Goal: Task Accomplishment & Management: Use online tool/utility

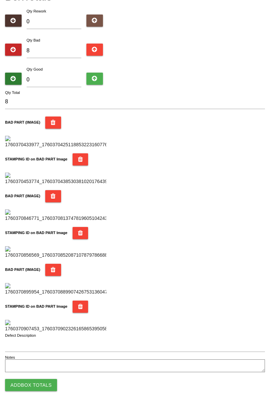
scroll to position [591, 0]
click at [38, 388] on button "Add Box Totals" at bounding box center [31, 385] width 52 height 12
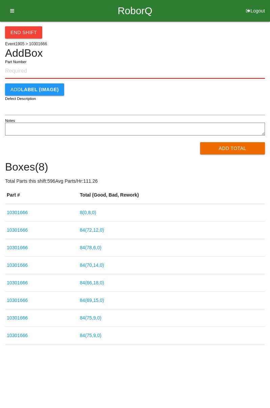
click at [95, 211] on link "8 ( 0 , 8 , 0 )" at bounding box center [88, 212] width 16 height 5
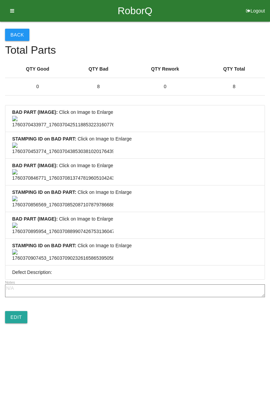
scroll to position [502, 0]
click at [22, 323] on link "Edit" at bounding box center [16, 317] width 22 height 12
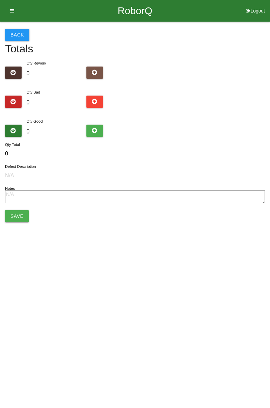
type input "8"
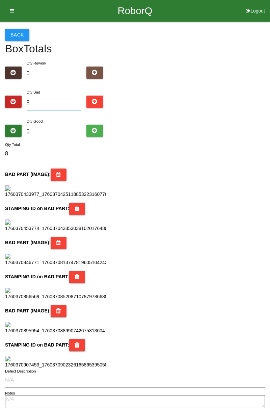
click at [55, 100] on input "8" at bounding box center [54, 102] width 55 height 15
type input "0"
type input "1"
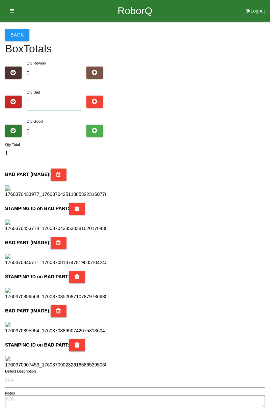
type input "10"
type input "1"
type input "11"
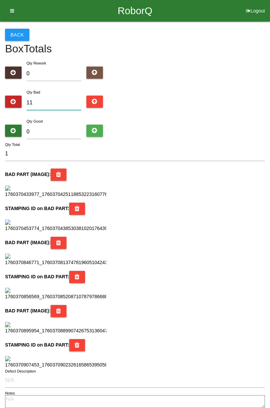
type input "11"
click at [57, 134] on input "0" at bounding box center [54, 132] width 55 height 15
type input "7"
type input "18"
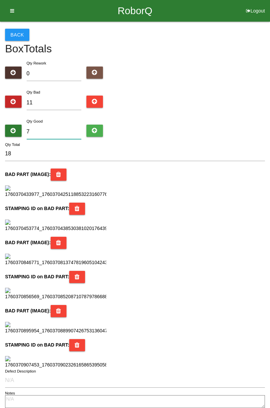
type input "73"
type input "84"
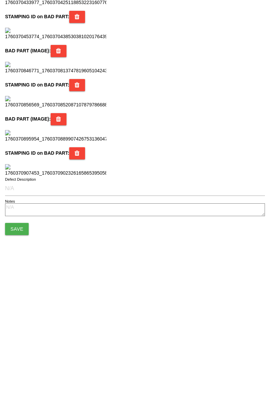
scroll to position [599, 0]
type input "73"
click at [19, 365] on button "Save" at bounding box center [17, 368] width 24 height 12
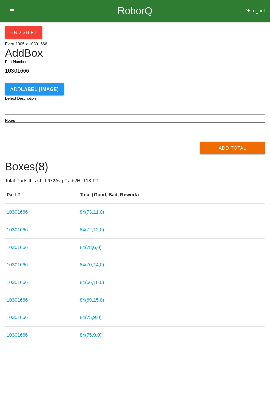
type input "10301666"
click at [240, 151] on button "Add Total" at bounding box center [232, 148] width 65 height 12
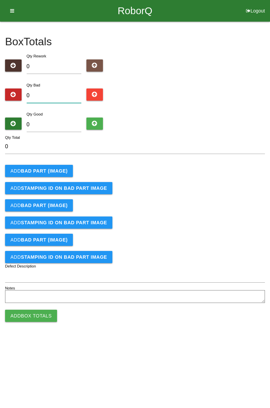
click at [54, 94] on input "0" at bounding box center [54, 95] width 55 height 15
type input "6"
click at [57, 171] on b "BAD PART (IMAGE)" at bounding box center [44, 170] width 47 height 5
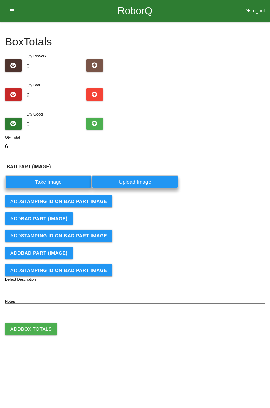
click at [59, 182] on label "Take Image" at bounding box center [48, 181] width 87 height 13
click at [0, 0] on \(IMAGE\) "Take Image" at bounding box center [0, 0] width 0 height 0
click at [66, 175] on label "Take Image" at bounding box center [48, 181] width 87 height 13
click at [0, 0] on \(IMAGE\) "Take Image" at bounding box center [0, 0] width 0 height 0
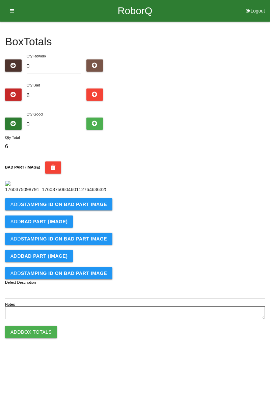
click at [82, 210] on button "Add STAMPING ID on BAD PART Image" at bounding box center [58, 204] width 107 height 12
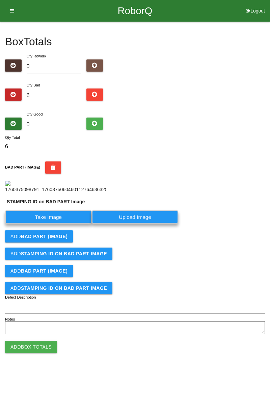
click at [57, 223] on label "Take Image" at bounding box center [48, 216] width 87 height 13
click at [0, 0] on PART "Take Image" at bounding box center [0, 0] width 0 height 0
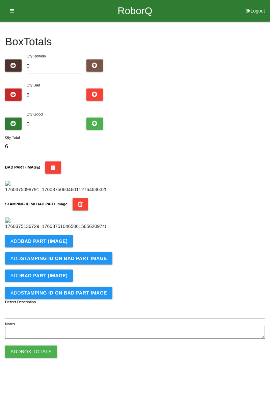
scroll to position [148, 0]
click at [59, 247] on button "Add BAD PART (IMAGE)" at bounding box center [39, 241] width 68 height 12
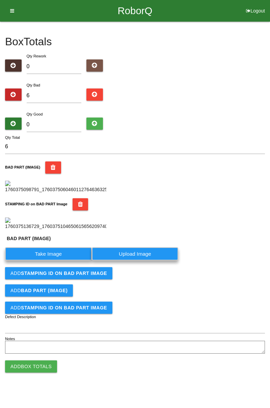
click at [53, 260] on label "Take Image" at bounding box center [48, 253] width 87 height 13
click at [0, 0] on \(IMAGE\) "Take Image" at bounding box center [0, 0] width 0 height 0
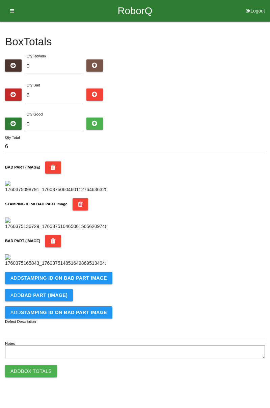
scroll to position [259, 0]
click at [88, 284] on button "Add STAMPING ID on BAD PART Image" at bounding box center [58, 278] width 107 height 12
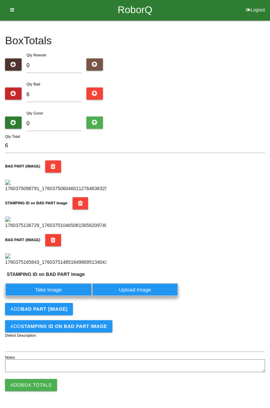
click at [57, 296] on label "Take Image" at bounding box center [48, 289] width 87 height 13
click at [0, 0] on PART "Take Image" at bounding box center [0, 0] width 0 height 0
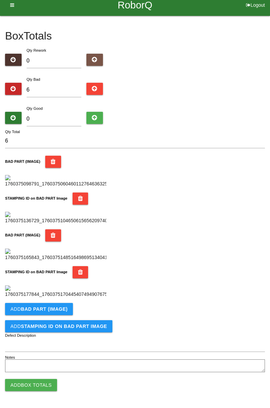
scroll to position [370, 0]
click at [60, 310] on b "BAD PART (IMAGE)" at bounding box center [44, 308] width 47 height 5
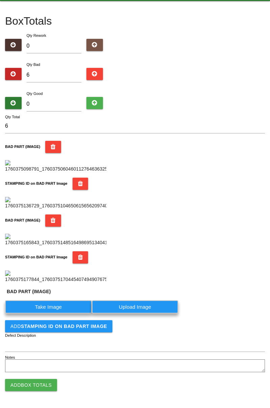
click at [58, 313] on label "Take Image" at bounding box center [48, 306] width 87 height 13
click at [0, 0] on \(IMAGE\) "Take Image" at bounding box center [0, 0] width 0 height 0
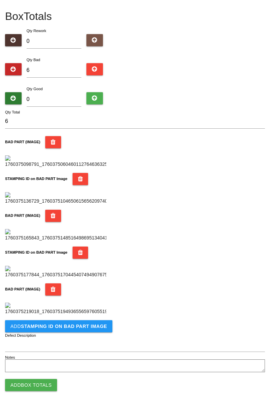
scroll to position [481, 0]
click at [78, 330] on button "Add STAMPING ID on BAD PART Image" at bounding box center [58, 326] width 107 height 12
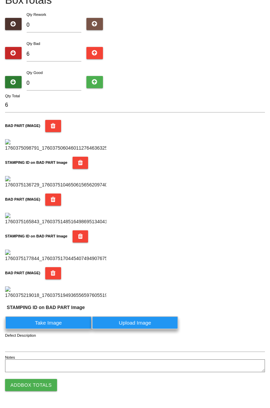
click at [64, 329] on label "Take Image" at bounding box center [48, 322] width 87 height 13
click at [0, 0] on PART "Take Image" at bounding box center [0, 0] width 0 height 0
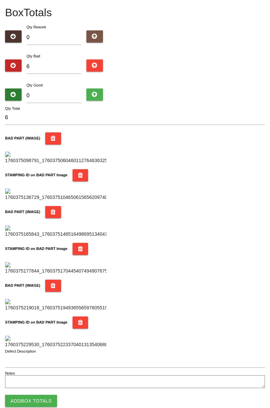
scroll to position [0, 0]
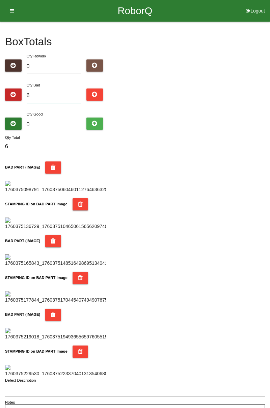
click at [68, 92] on input "6" at bounding box center [54, 95] width 55 height 15
type input "0"
type input "8"
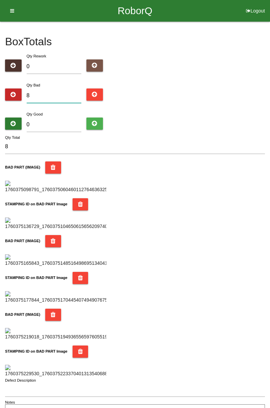
type input "0"
type input "1"
type input "13"
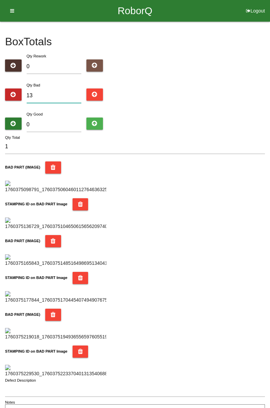
type input "13"
click at [61, 123] on input "0" at bounding box center [54, 124] width 55 height 15
type input "7"
type input "20"
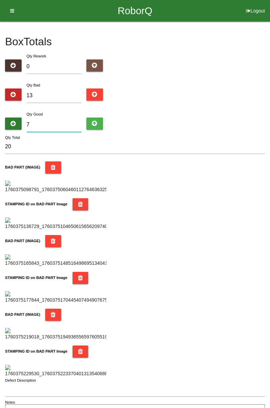
type input "71"
type input "84"
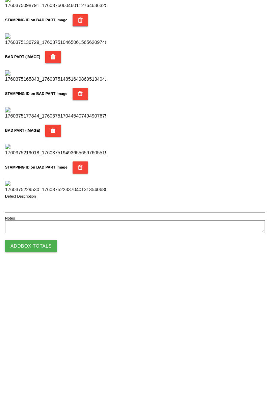
type input "71"
click at [44, 382] on button "Add Box Totals" at bounding box center [31, 385] width 52 height 12
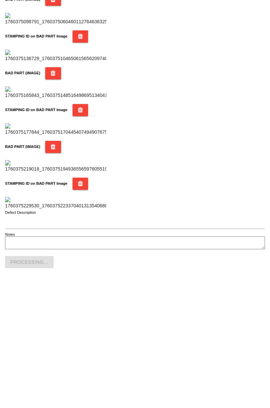
scroll to position [591, 0]
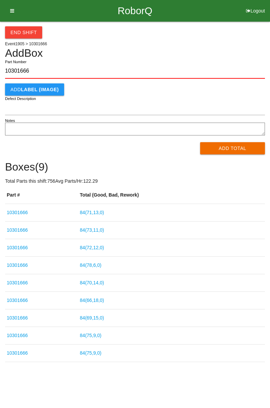
type input "10301666"
click at [239, 150] on button "Add Total" at bounding box center [232, 148] width 65 height 12
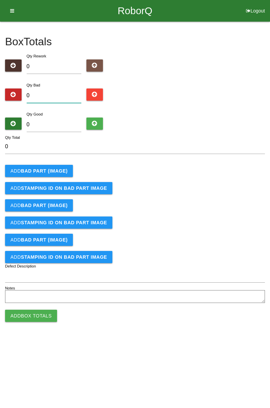
click at [61, 94] on input "0" at bounding box center [54, 95] width 55 height 15
type input "1"
click at [51, 172] on b "BAD PART (IMAGE)" at bounding box center [44, 170] width 47 height 5
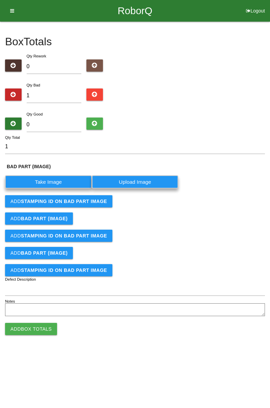
click at [61, 180] on label "Take Image" at bounding box center [48, 181] width 87 height 13
click at [0, 0] on \(IMAGE\) "Take Image" at bounding box center [0, 0] width 0 height 0
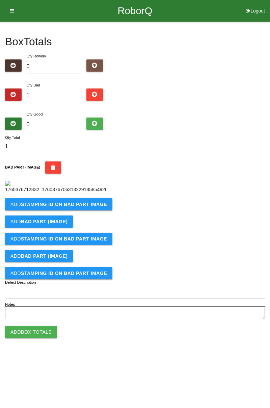
click at [96, 207] on b "STAMPING ID on BAD PART Image" at bounding box center [64, 203] width 86 height 5
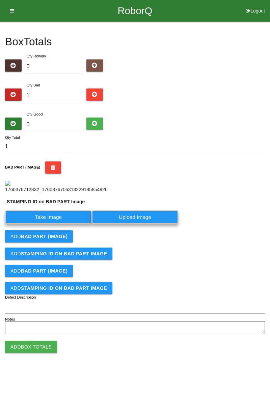
click at [69, 223] on label "Take Image" at bounding box center [48, 216] width 87 height 13
click at [0, 0] on PART "Take Image" at bounding box center [0, 0] width 0 height 0
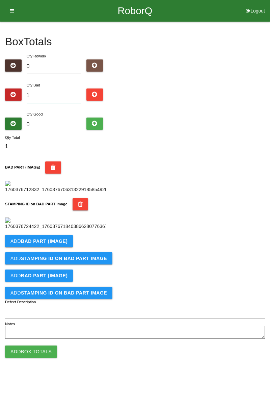
click at [56, 92] on input "1" at bounding box center [54, 95] width 55 height 15
type input "14"
type input "1"
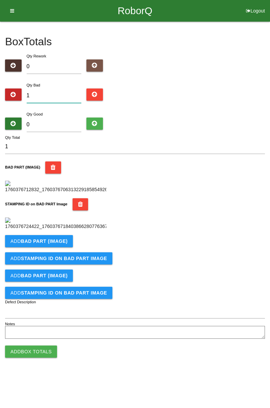
type input "0"
type input "4"
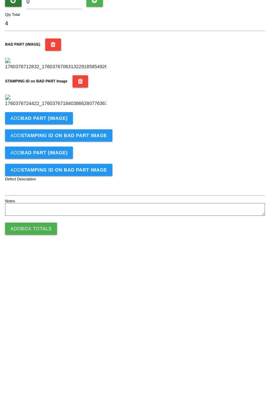
scroll to position [148, 0]
click at [53, 244] on b "BAD PART (IMAGE)" at bounding box center [44, 240] width 47 height 5
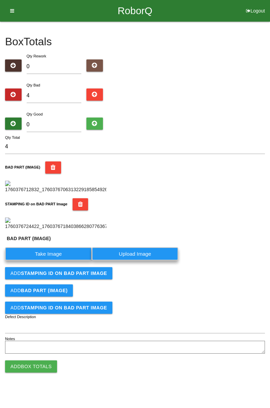
click at [57, 260] on label "Take Image" at bounding box center [48, 253] width 87 height 13
click at [0, 0] on \(IMAGE\) "Take Image" at bounding box center [0, 0] width 0 height 0
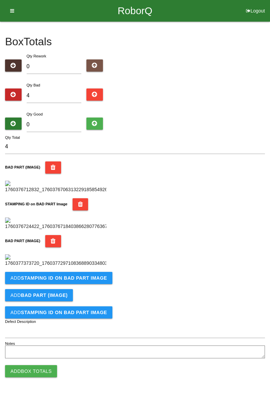
scroll to position [259, 0]
click at [69, 280] on b "STAMPING ID on BAD PART Image" at bounding box center [64, 277] width 86 height 5
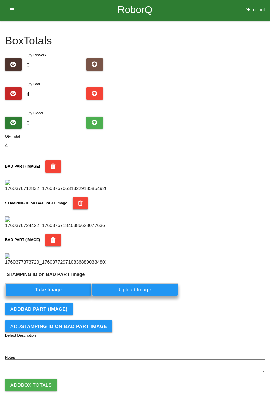
click at [53, 296] on label "Take Image" at bounding box center [48, 289] width 87 height 13
click at [0, 0] on PART "Take Image" at bounding box center [0, 0] width 0 height 0
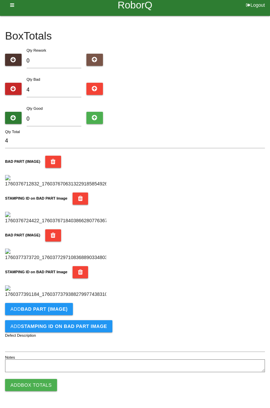
scroll to position [370, 0]
click at [66, 309] on button "Add BAD PART (IMAGE)" at bounding box center [39, 309] width 68 height 12
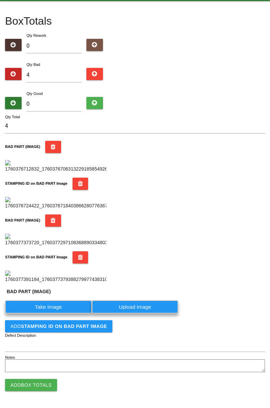
click at [55, 313] on label "Take Image" at bounding box center [48, 306] width 87 height 13
click at [0, 0] on \(IMAGE\) "Take Image" at bounding box center [0, 0] width 0 height 0
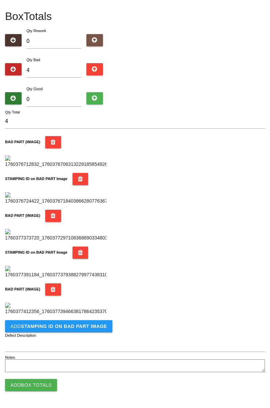
scroll to position [481, 0]
click at [85, 330] on button "Add STAMPING ID on BAD PART Image" at bounding box center [58, 326] width 107 height 12
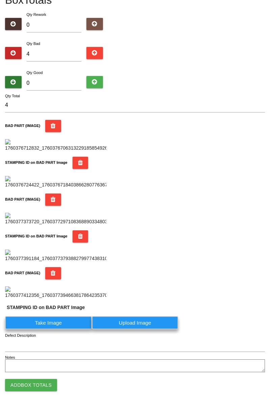
click at [58, 329] on label "Take Image" at bounding box center [48, 322] width 87 height 13
click at [0, 0] on PART "Take Image" at bounding box center [0, 0] width 0 height 0
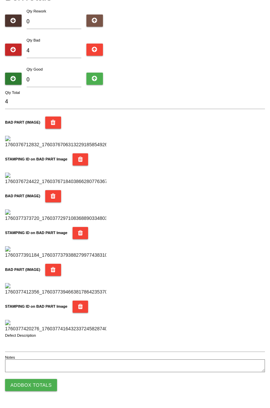
scroll to position [0, 0]
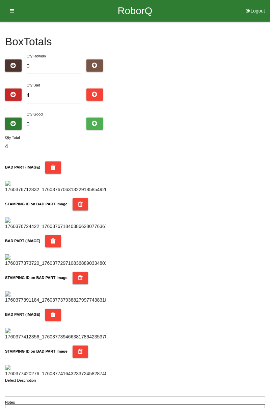
click at [63, 92] on input "4" at bounding box center [54, 95] width 55 height 15
type input "0"
type input "7"
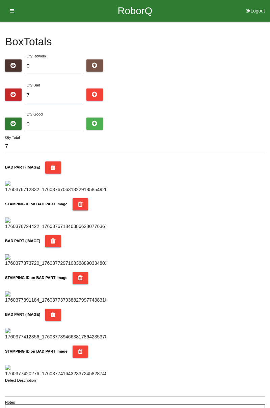
type input "7"
click at [52, 124] on input "0" at bounding box center [54, 124] width 55 height 15
type input "7"
type input "14"
type input "77"
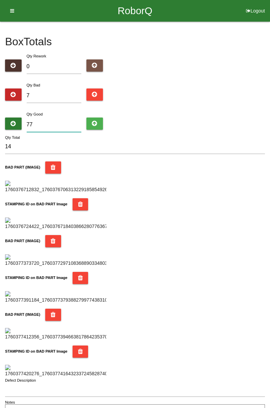
type input "84"
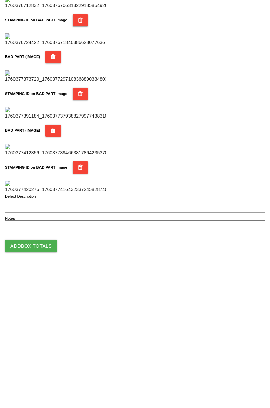
type input "77"
click at [44, 381] on button "Add Box Totals" at bounding box center [31, 385] width 52 height 12
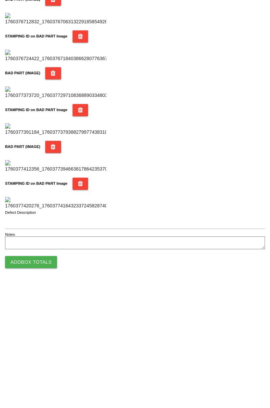
scroll to position [591, 0]
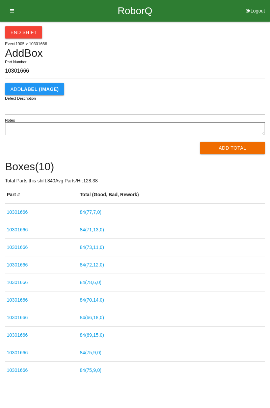
type input "10301666"
click at [237, 147] on button "Add Total" at bounding box center [232, 148] width 65 height 12
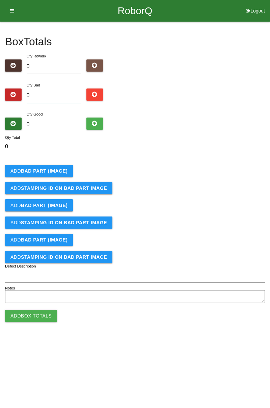
click at [54, 93] on input "0" at bounding box center [54, 95] width 55 height 15
type input "4"
click at [62, 165] on button "Add BAD PART (IMAGE)" at bounding box center [39, 171] width 68 height 12
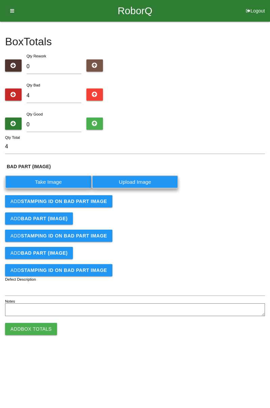
click at [58, 181] on label "Take Image" at bounding box center [48, 181] width 87 height 13
click at [0, 0] on \(IMAGE\) "Take Image" at bounding box center [0, 0] width 0 height 0
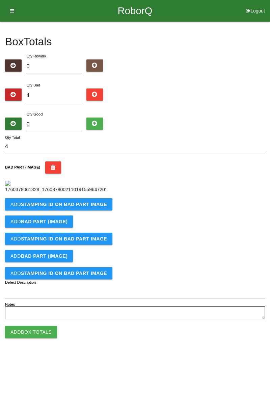
click at [86, 207] on b "STAMPING ID on BAD PART Image" at bounding box center [64, 203] width 86 height 5
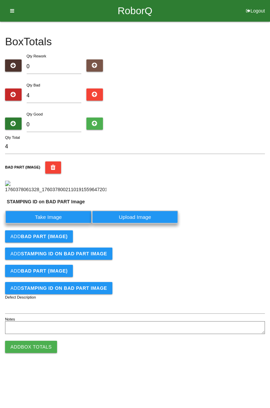
click at [63, 223] on label "Take Image" at bounding box center [48, 216] width 87 height 13
click at [0, 0] on PART "Take Image" at bounding box center [0, 0] width 0 height 0
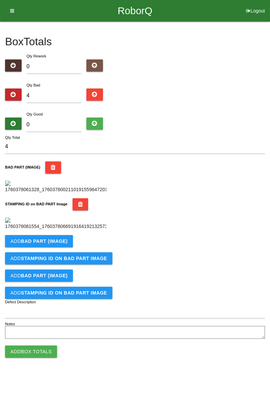
scroll to position [148, 0]
click at [54, 244] on b "BAD PART (IMAGE)" at bounding box center [44, 240] width 47 height 5
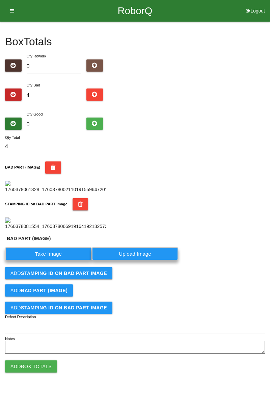
click at [53, 260] on label "Take Image" at bounding box center [48, 253] width 87 height 13
click at [0, 0] on \(IMAGE\) "Take Image" at bounding box center [0, 0] width 0 height 0
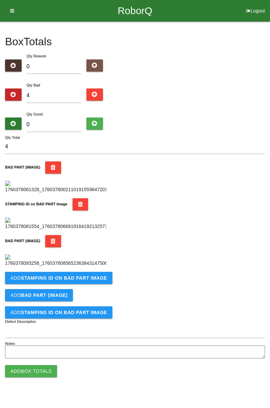
scroll to position [259, 0]
click at [93, 284] on button "Add STAMPING ID on BAD PART Image" at bounding box center [58, 278] width 107 height 12
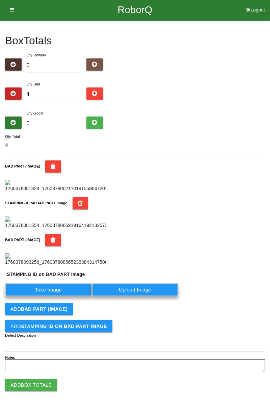
click at [61, 296] on label "Take Image" at bounding box center [48, 289] width 87 height 13
click at [0, 0] on PART "Take Image" at bounding box center [0, 0] width 0 height 0
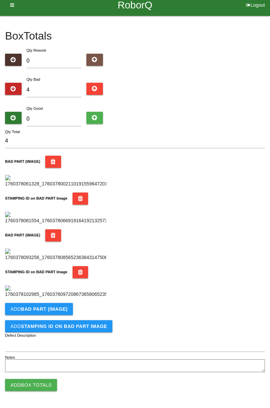
scroll to position [370, 0]
click at [65, 311] on button "Add BAD PART (IMAGE)" at bounding box center [39, 309] width 68 height 12
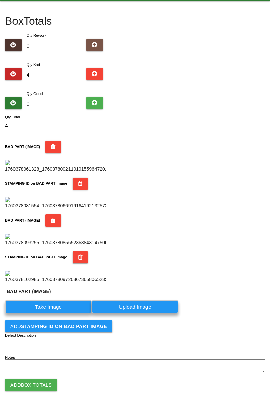
click at [61, 313] on label "Take Image" at bounding box center [48, 306] width 87 height 13
click at [0, 0] on \(IMAGE\) "Take Image" at bounding box center [0, 0] width 0 height 0
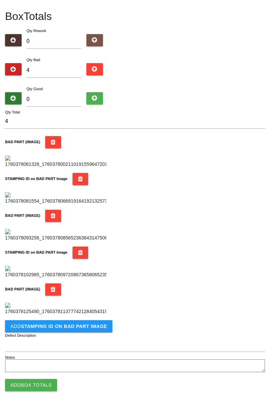
scroll to position [481, 0]
click at [91, 328] on b "STAMPING ID on BAD PART Image" at bounding box center [64, 325] width 86 height 5
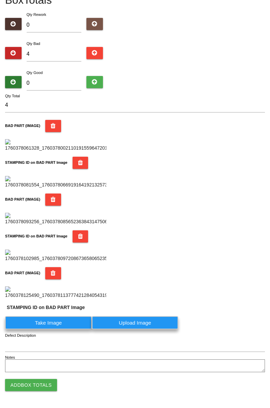
click at [60, 329] on label "Take Image" at bounding box center [48, 322] width 87 height 13
click at [0, 0] on PART "Take Image" at bounding box center [0, 0] width 0 height 0
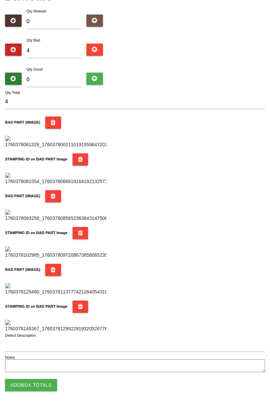
scroll to position [0, 0]
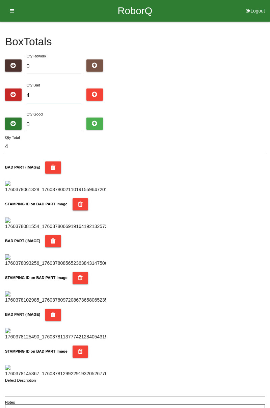
click at [69, 93] on input "4" at bounding box center [54, 95] width 55 height 15
